Goal: Information Seeking & Learning: Learn about a topic

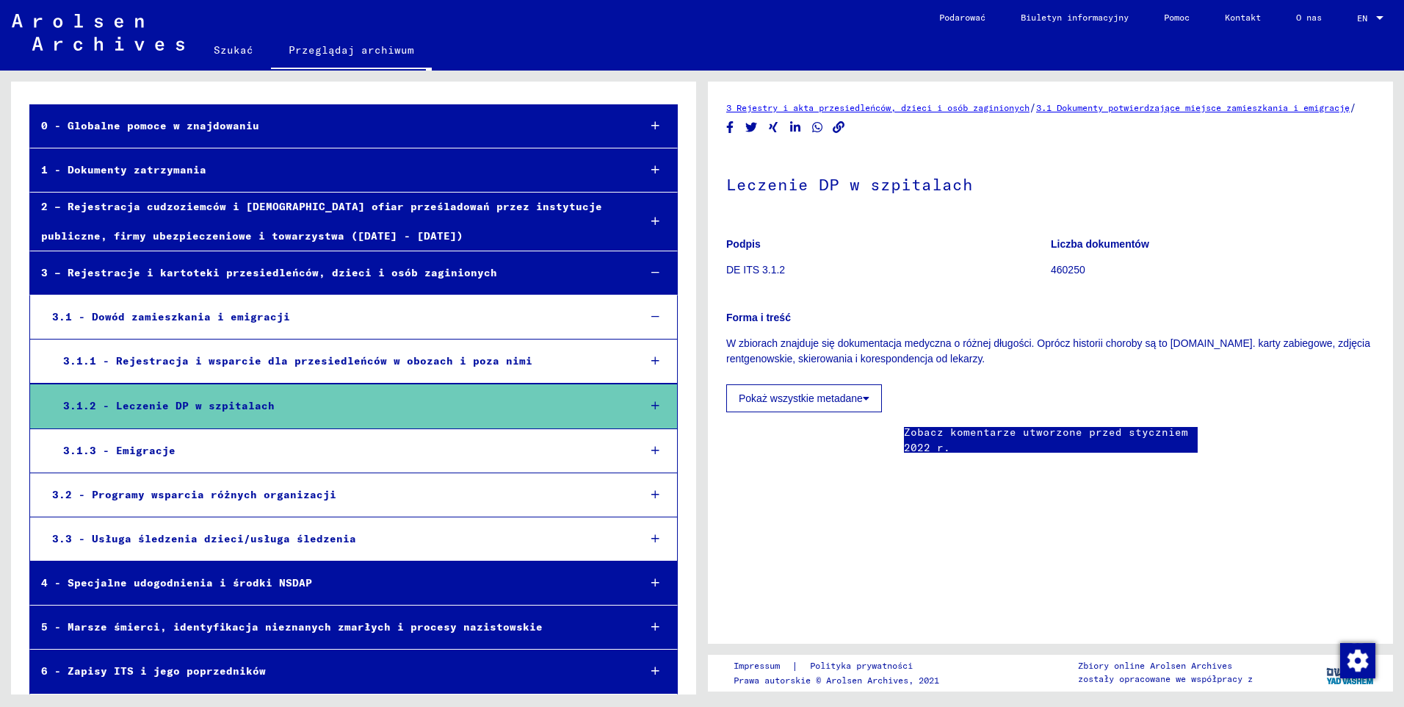
scroll to position [73, 0]
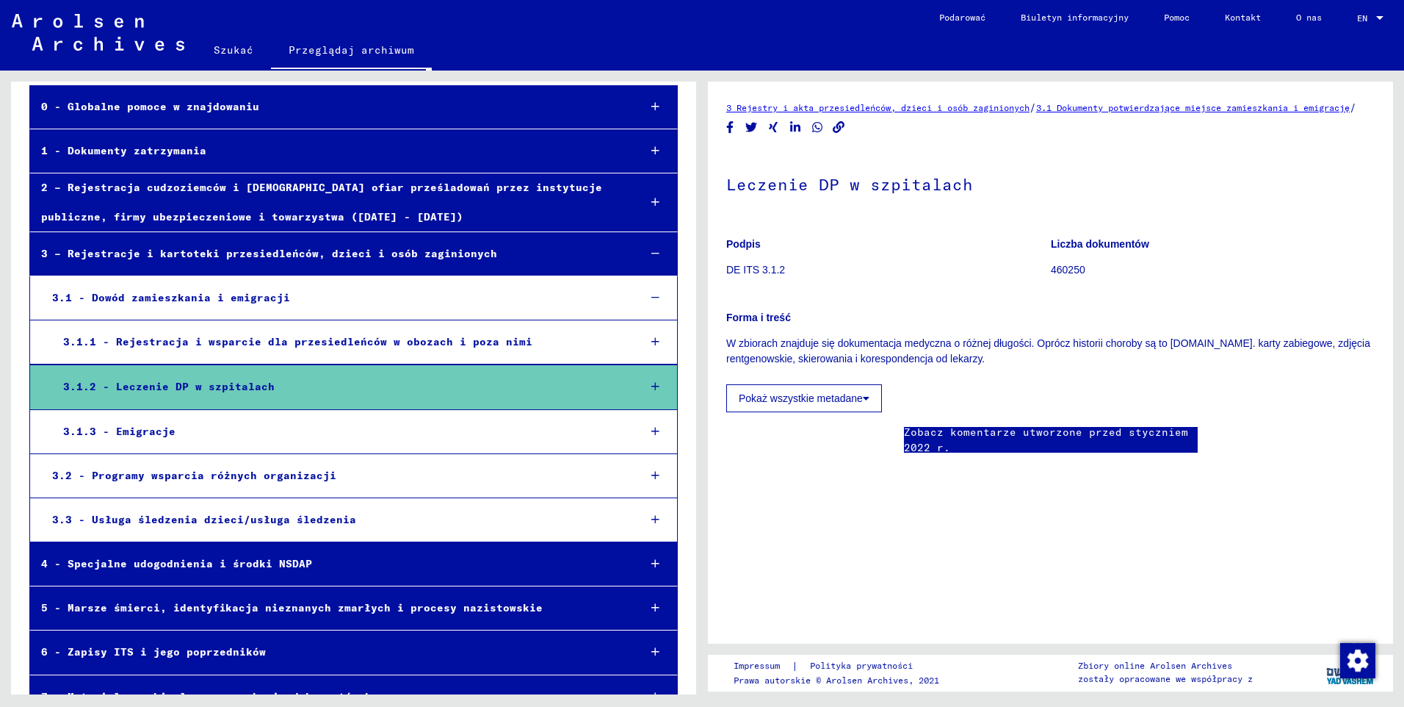
click at [216, 383] on div "3.1.2 - Leczenie DP w szpitalach" at bounding box center [339, 386] width 575 height 29
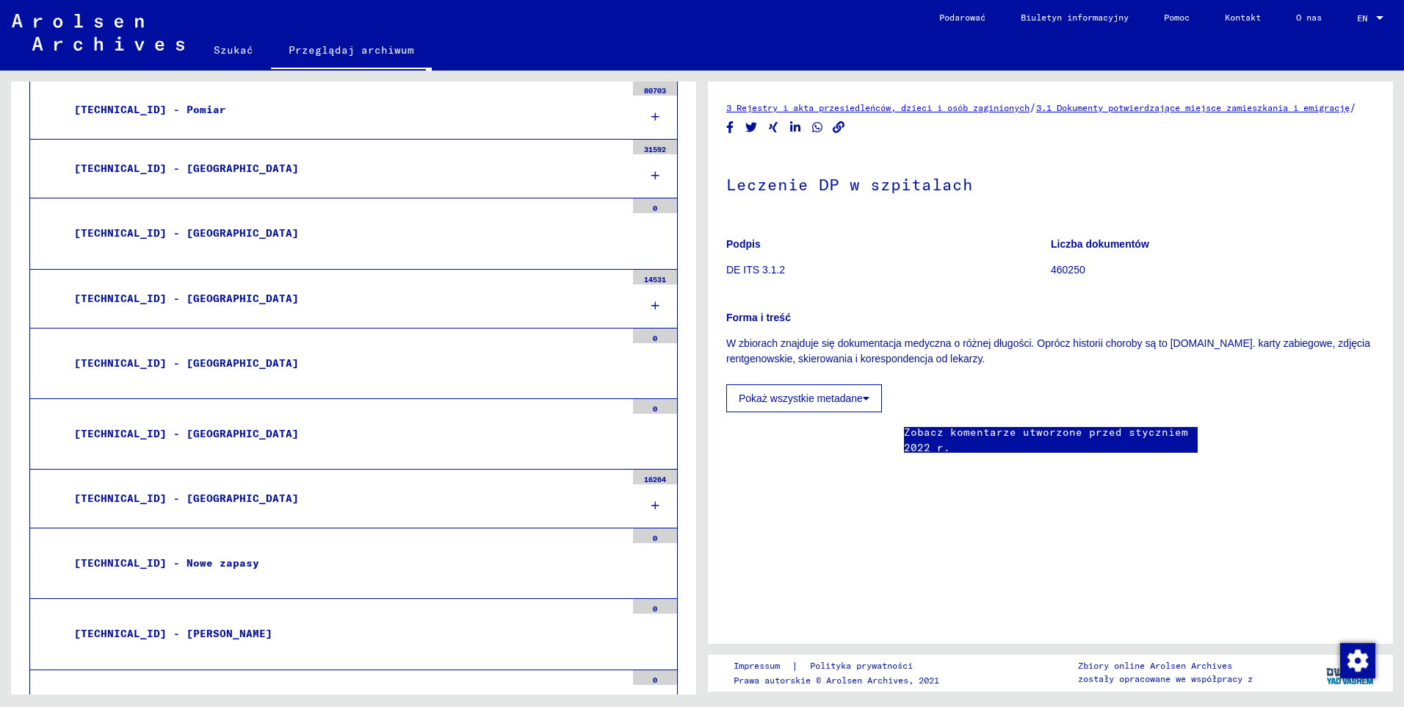
scroll to position [1175, 0]
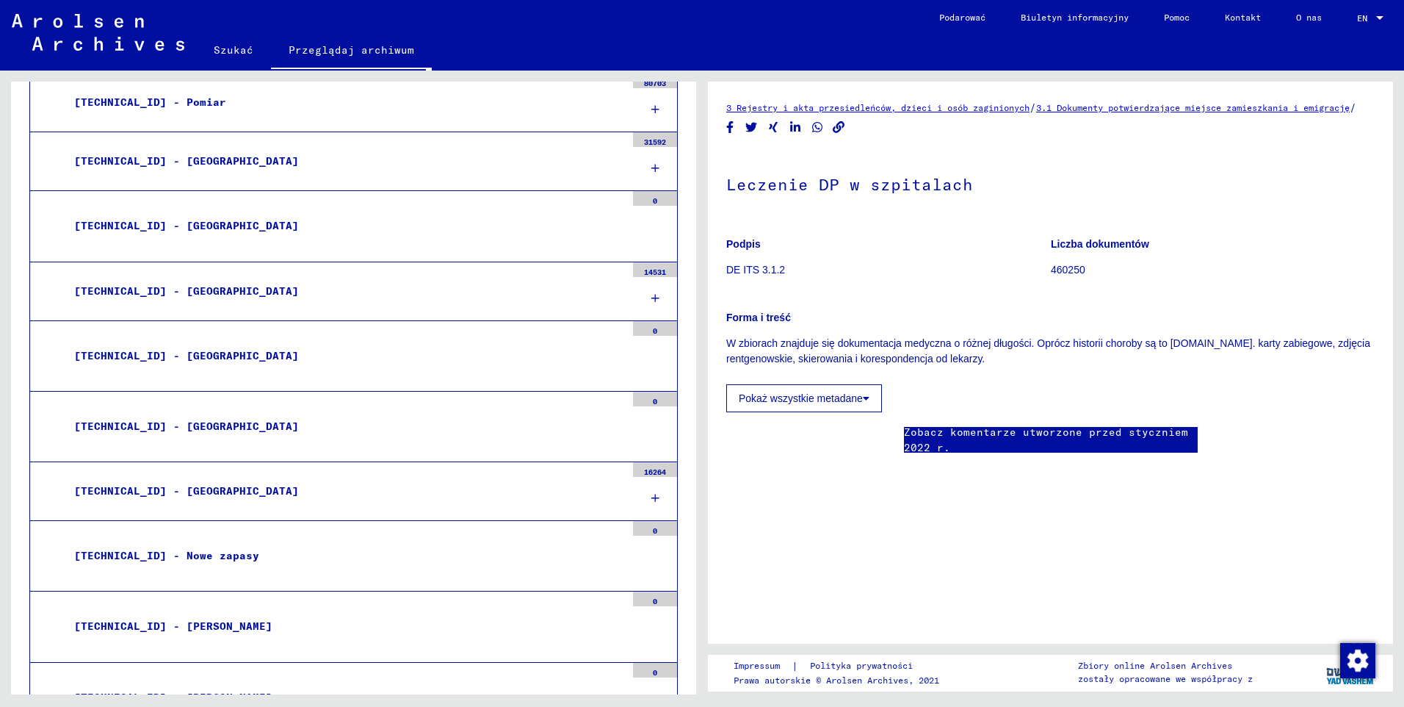
click at [183, 494] on div "[TECHNICAL_ID] - [GEOGRAPHIC_DATA]" at bounding box center [344, 491] width 563 height 29
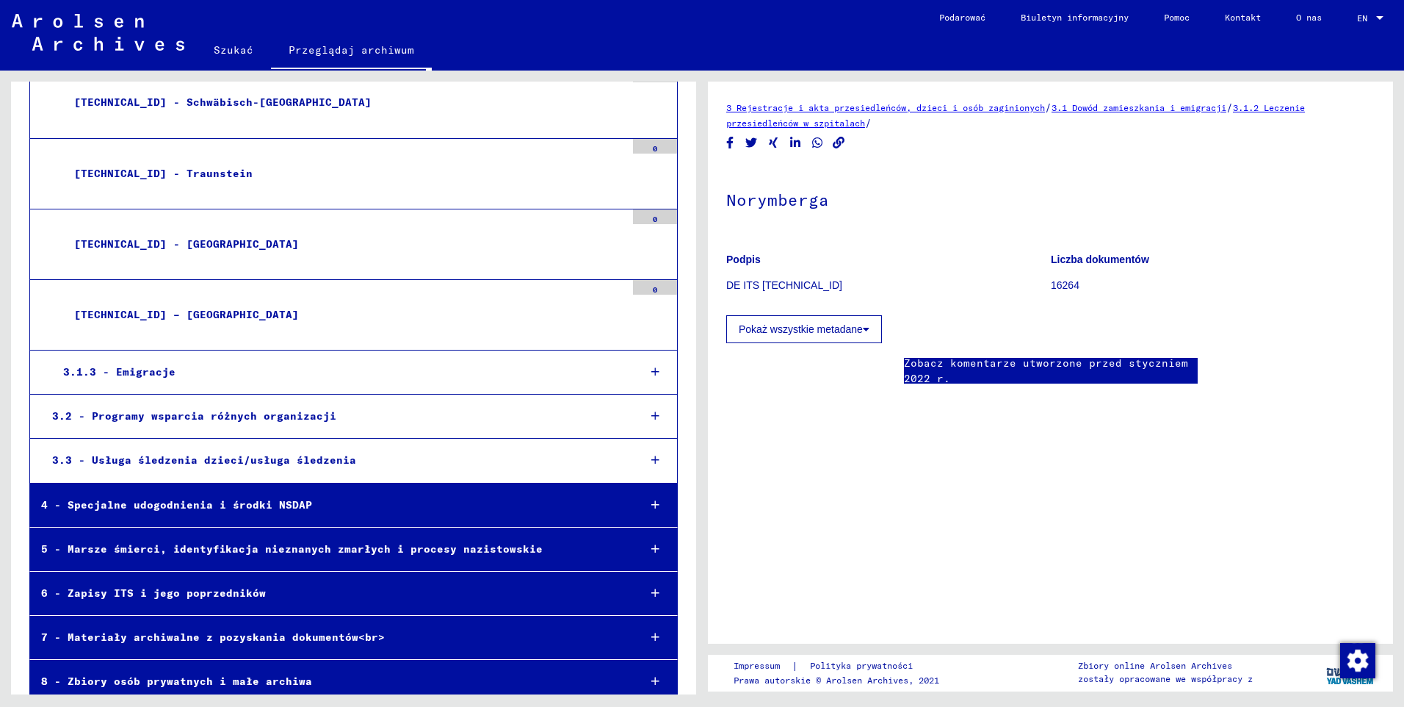
scroll to position [2408, 0]
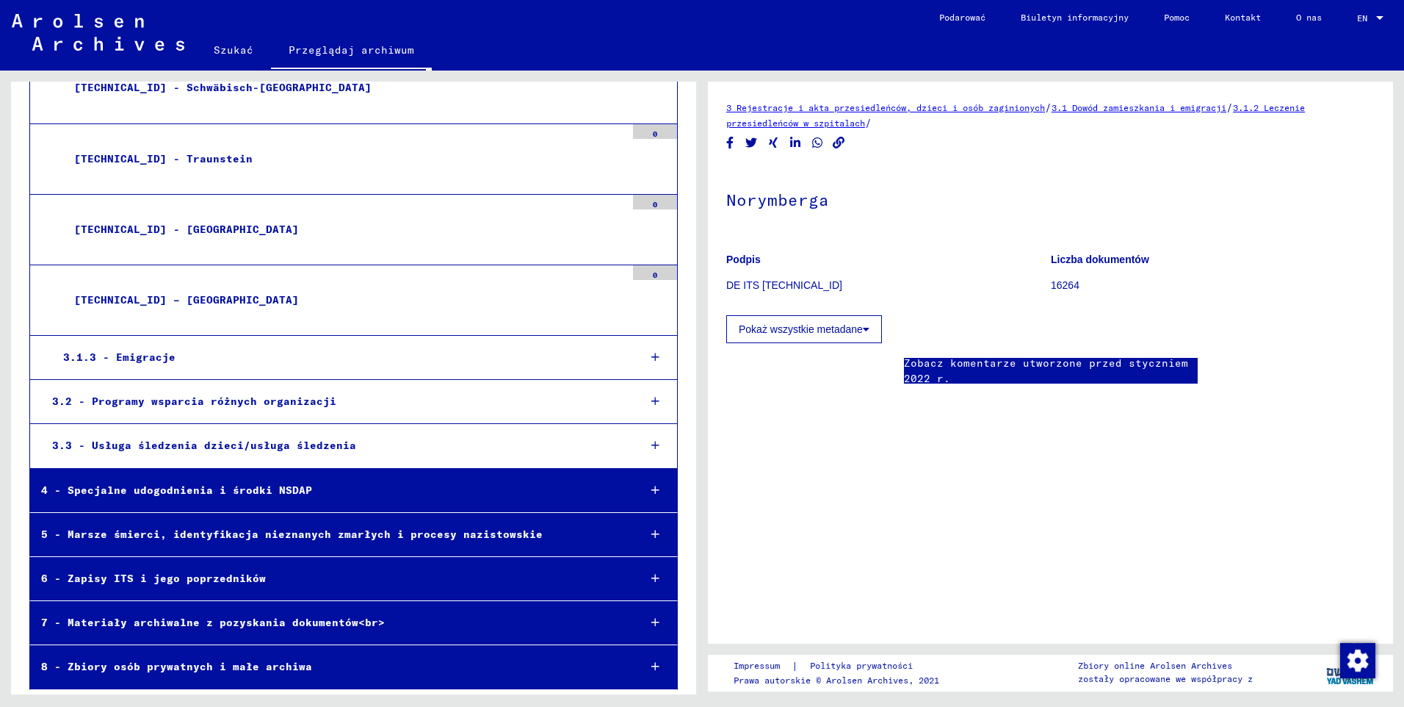
click at [223, 405] on div "3.2 - Programy wsparcia różnych organizacji" at bounding box center [334, 401] width 586 height 29
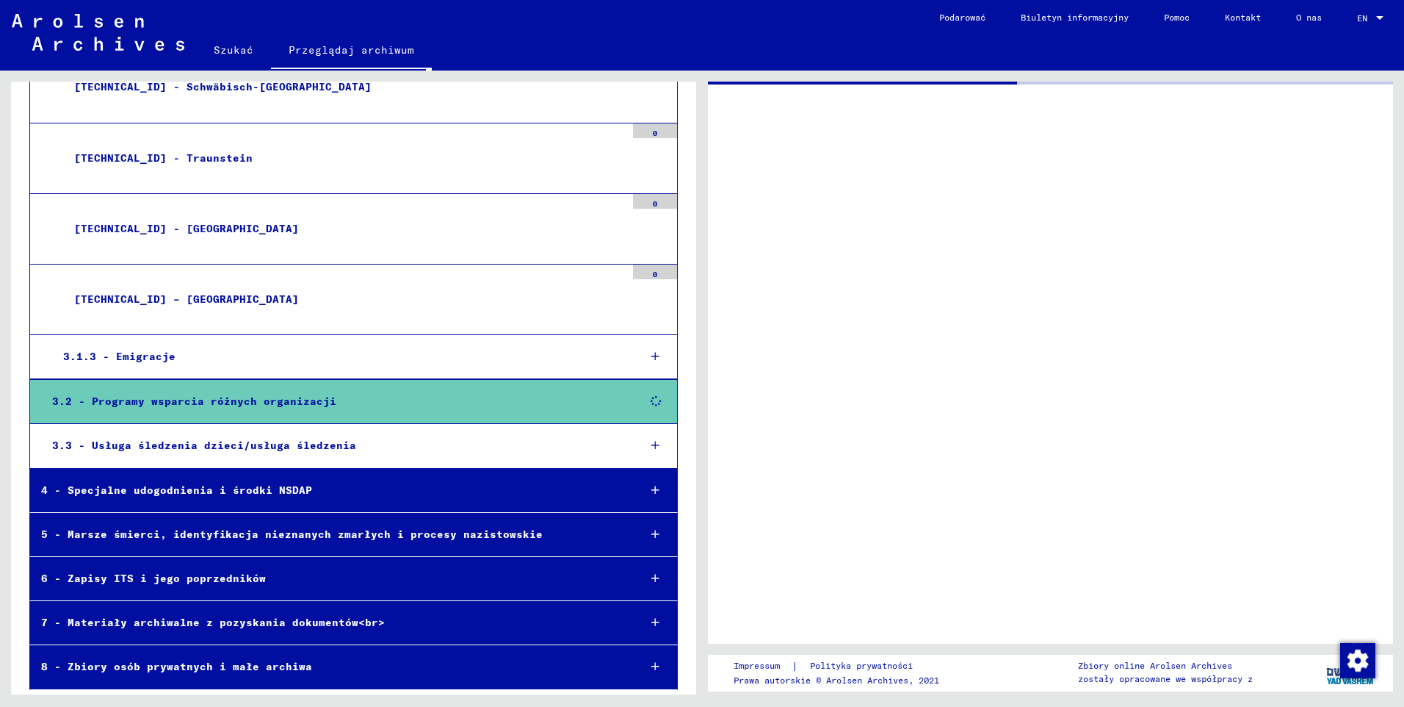
scroll to position [2408, 0]
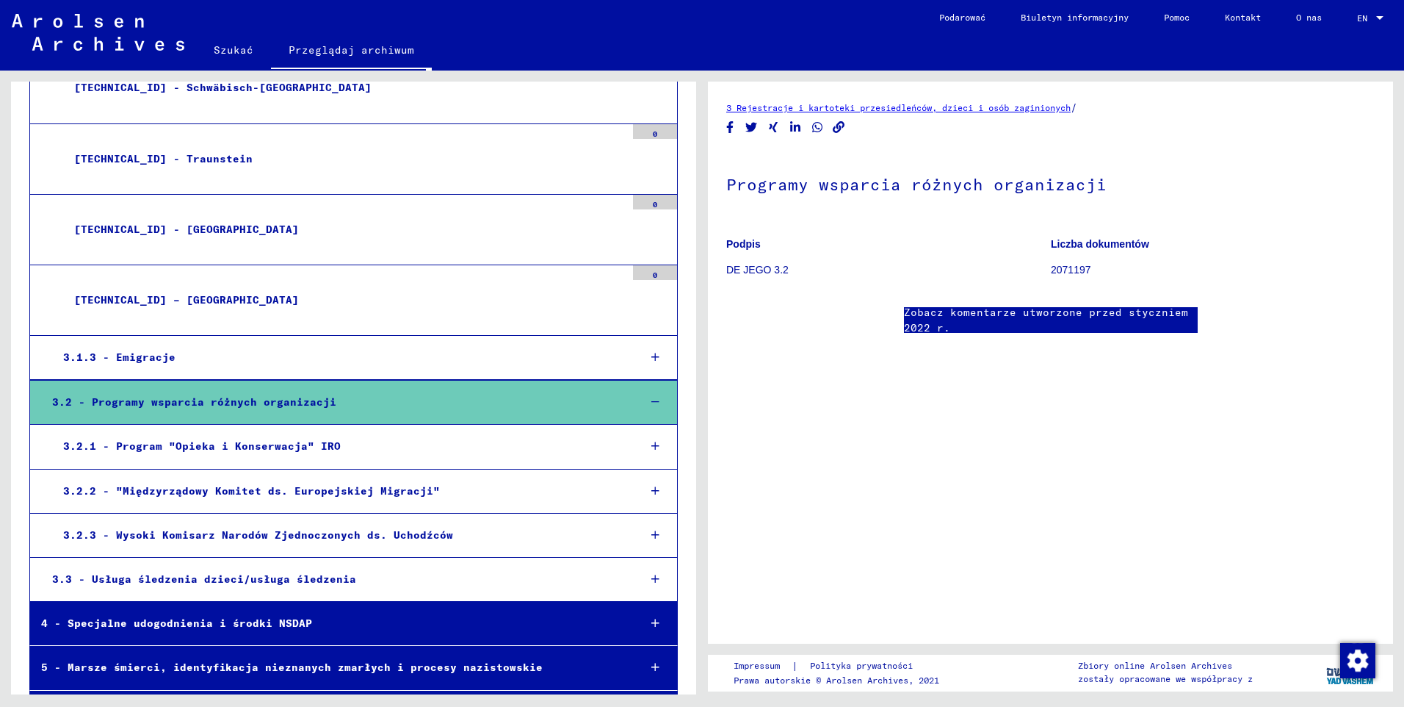
click at [300, 579] on div "3.3 - Usługa śledzenia dzieci/usługa śledzenia" at bounding box center [334, 579] width 586 height 29
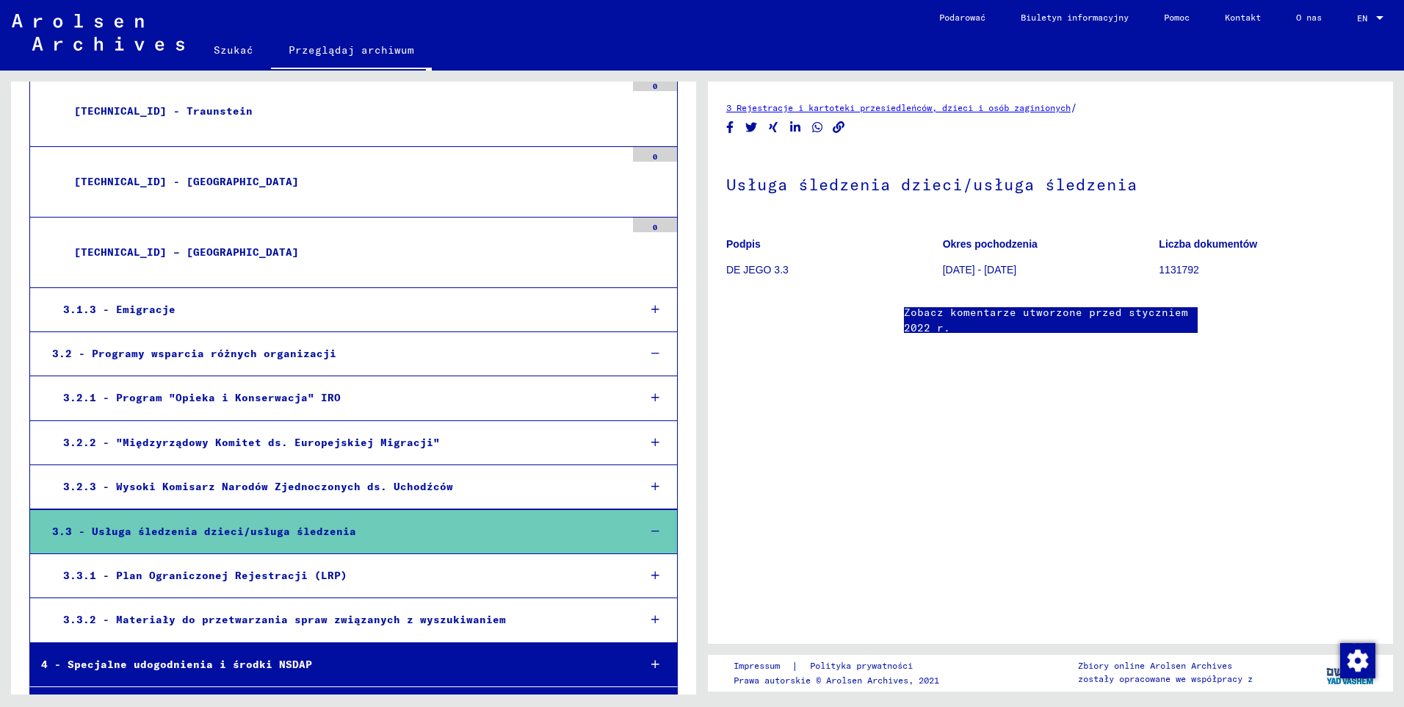
scroll to position [2481, 0]
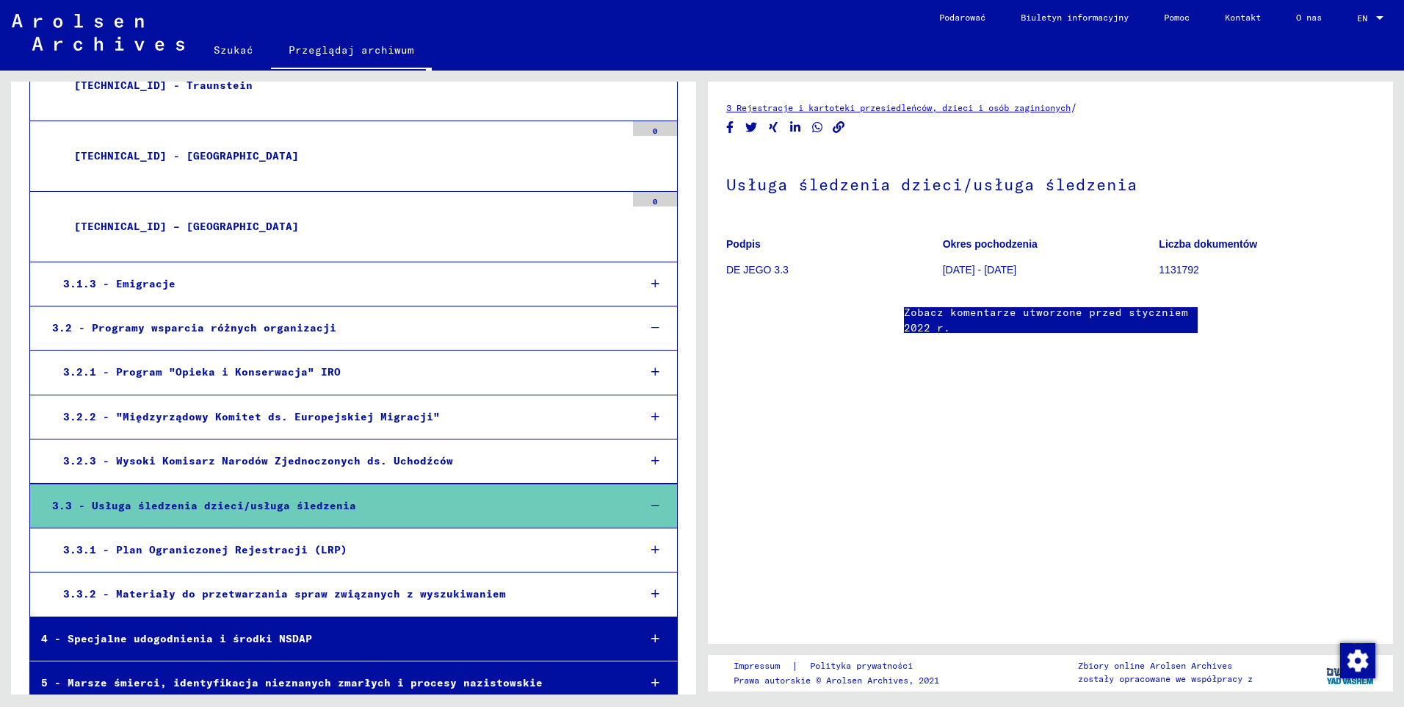
click at [157, 285] on div "3.1.3 - Emigracje" at bounding box center [339, 284] width 575 height 29
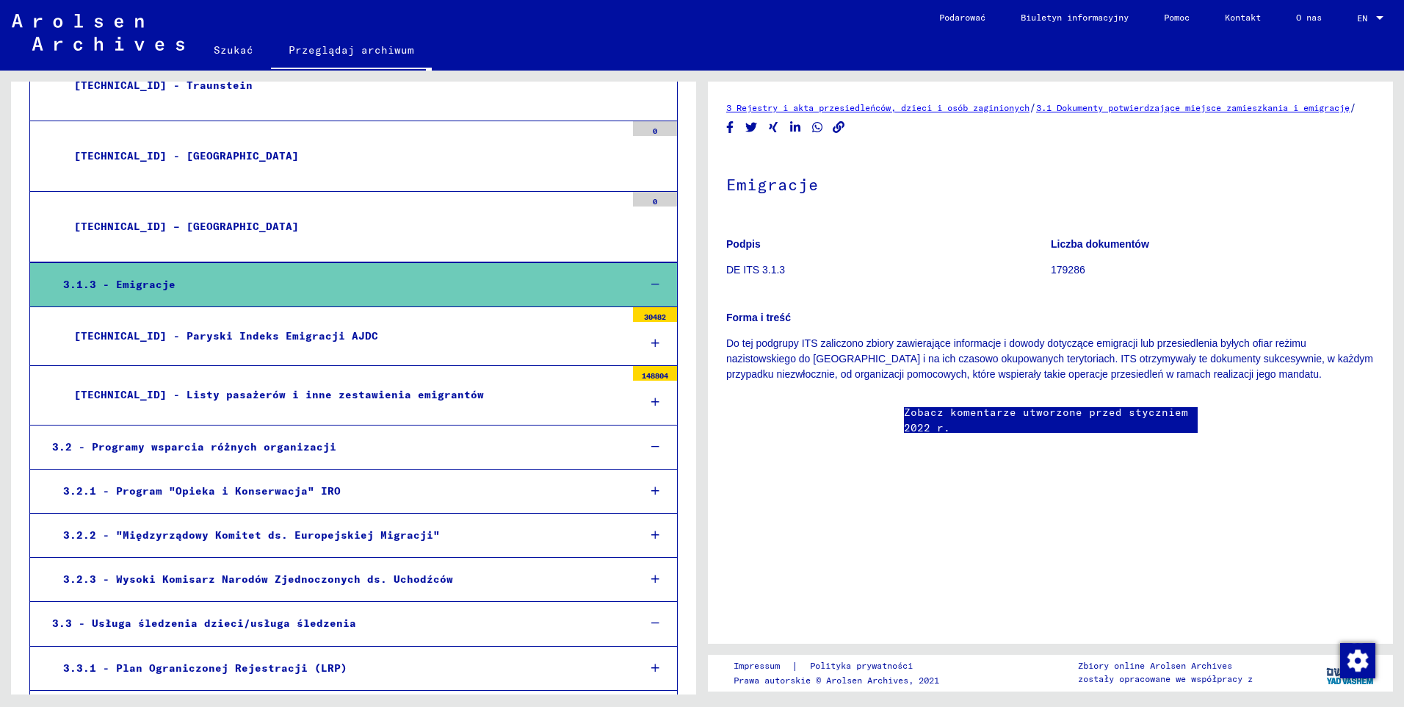
click at [245, 389] on div "[TECHNICAL_ID] - Listy pasażerów i inne zestawienia emigrantów" at bounding box center [344, 394] width 563 height 29
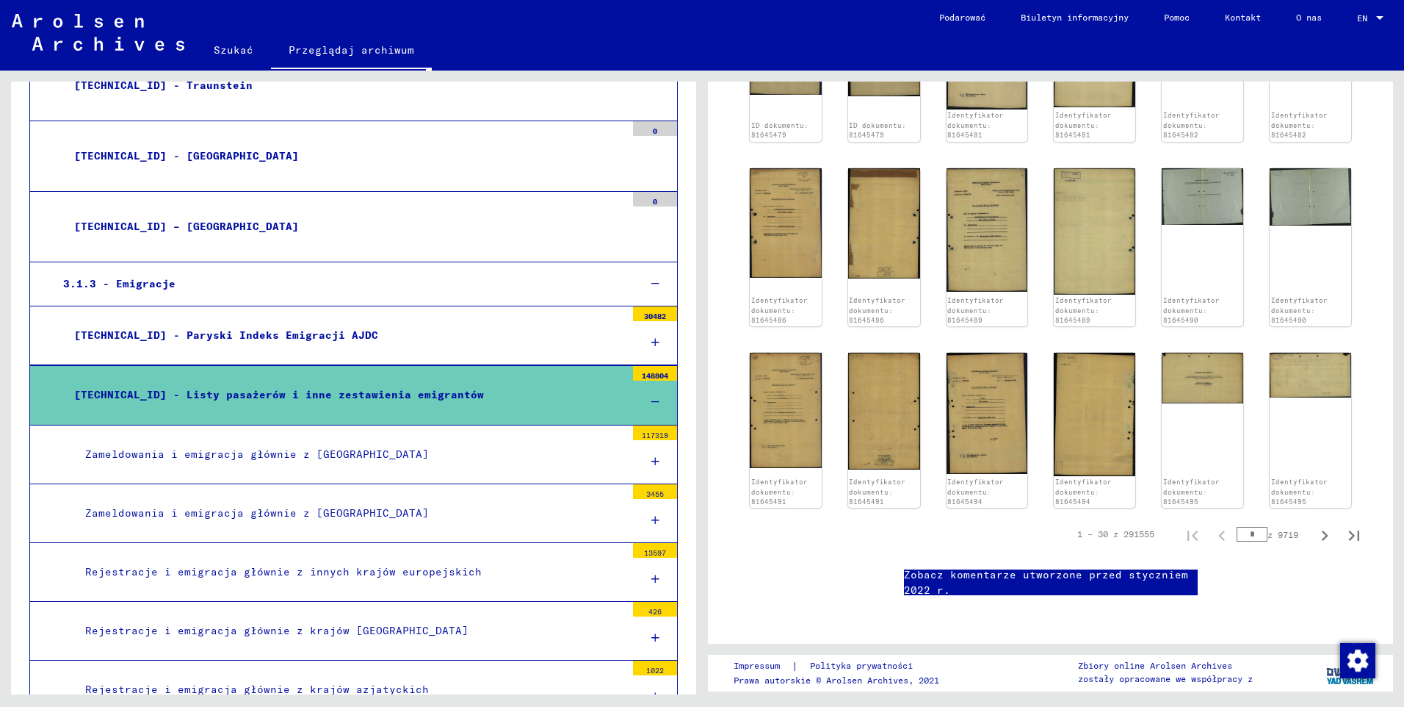
scroll to position [955, 0]
click at [1317, 525] on icon "Następna strona" at bounding box center [1325, 535] width 21 height 21
type input "*"
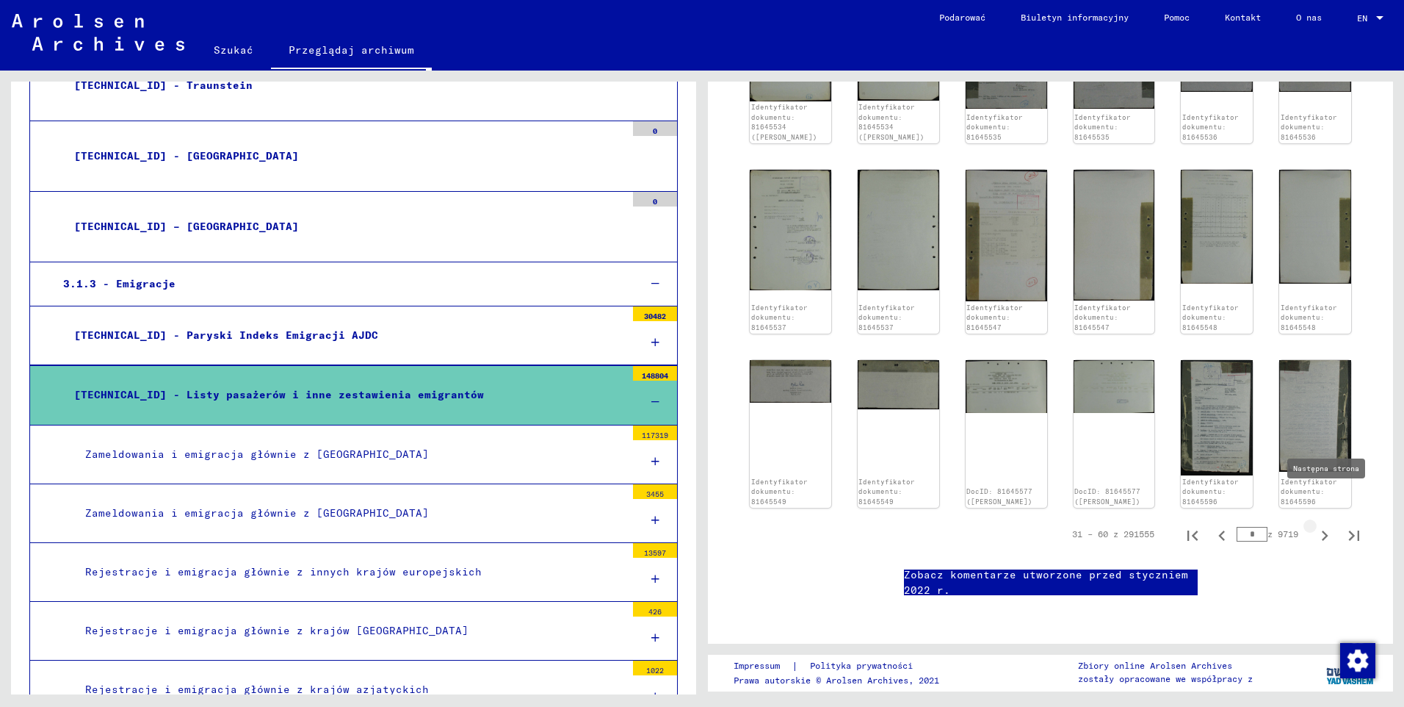
click at [1315, 525] on icon "Następna strona" at bounding box center [1325, 535] width 21 height 21
type input "*"
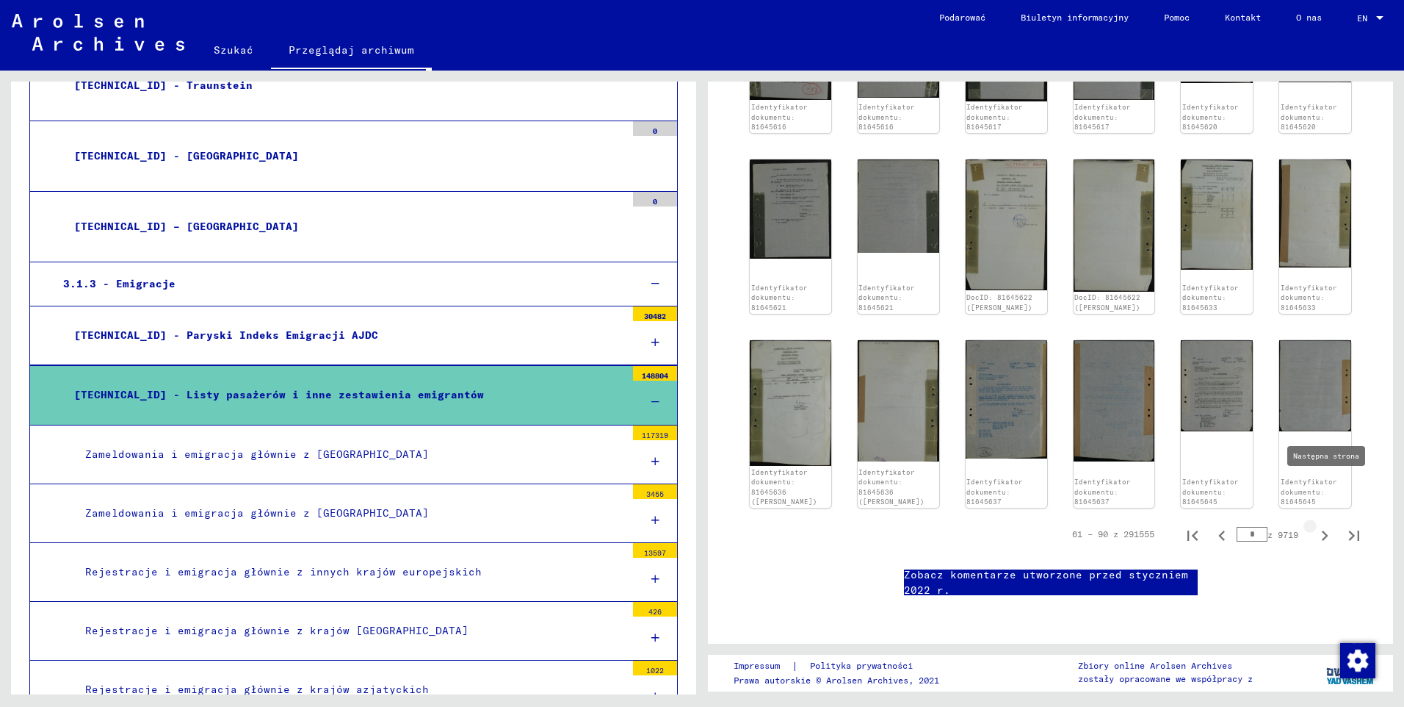
click at [1315, 525] on icon "Następna strona" at bounding box center [1325, 535] width 21 height 21
type input "*"
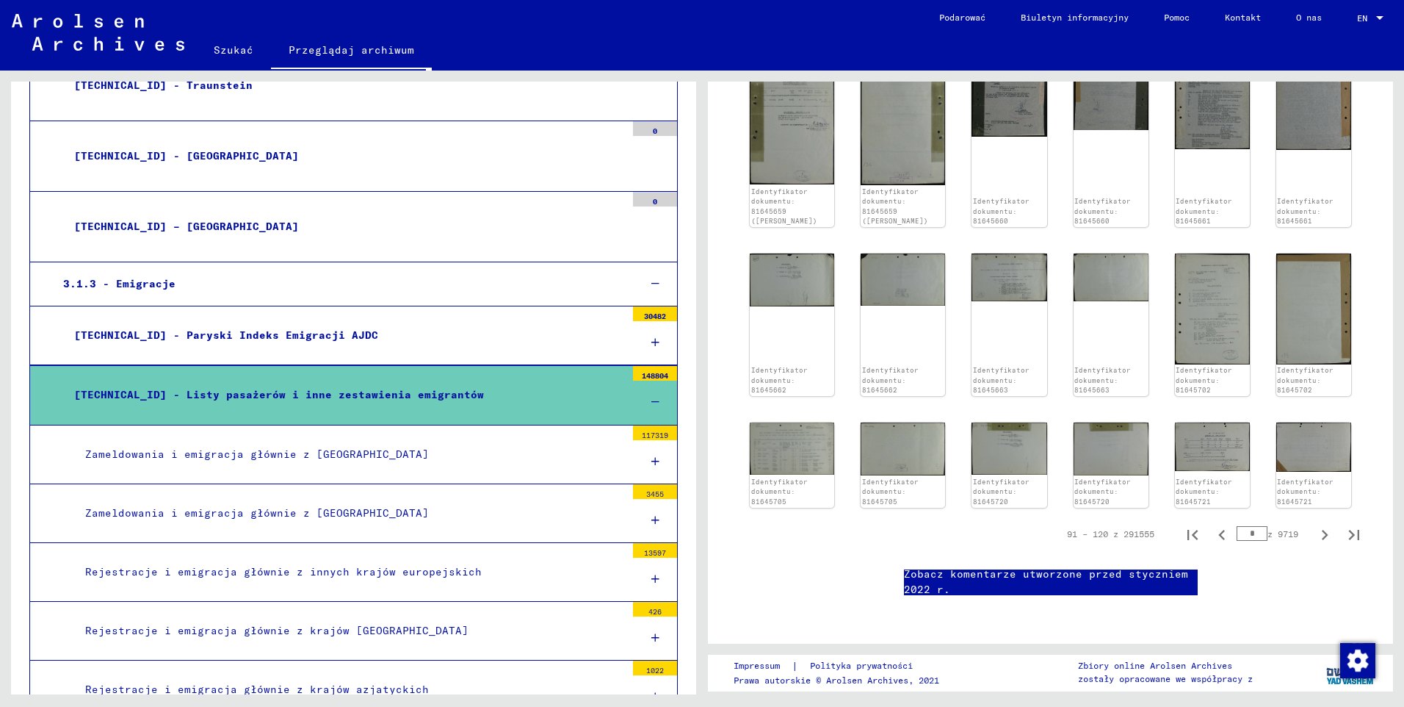
click at [270, 455] on div "Zameldowania i emigracja głównie z [GEOGRAPHIC_DATA]" at bounding box center [350, 454] width 552 height 29
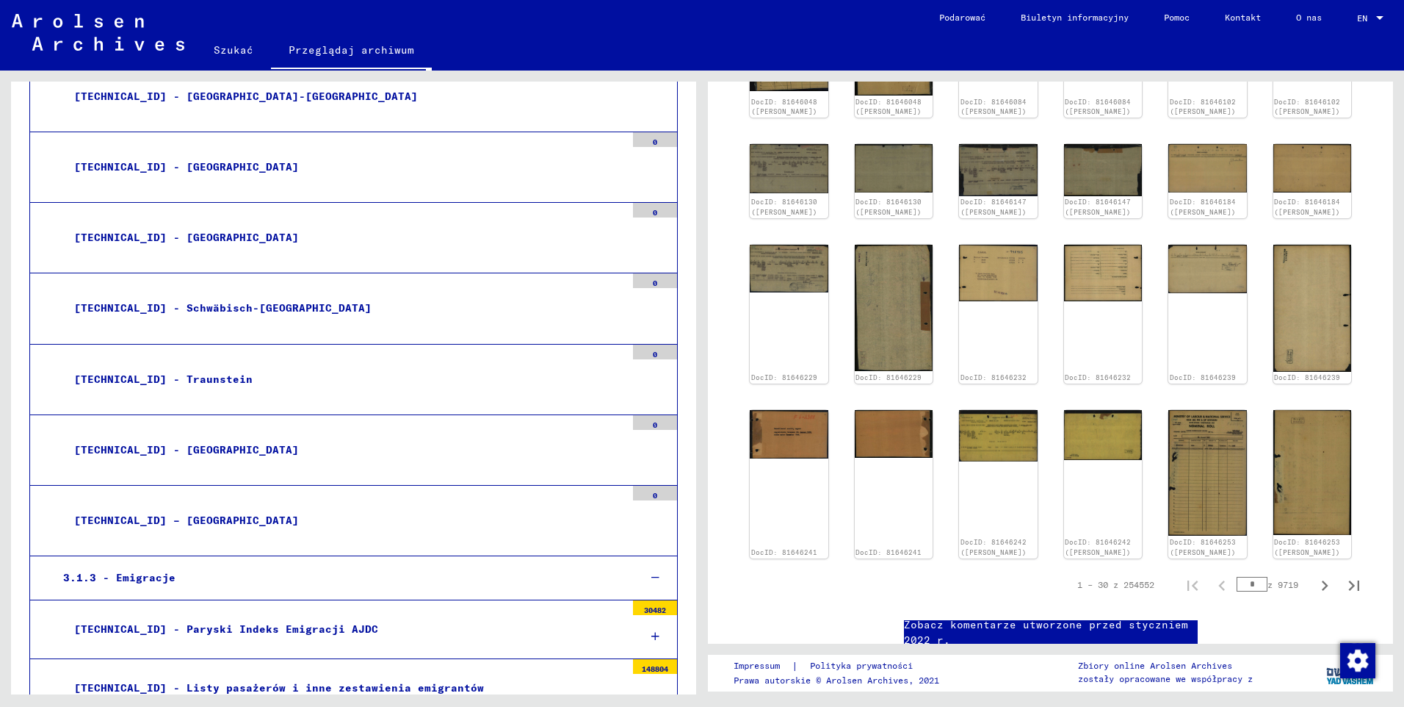
scroll to position [588, 0]
